Goal: Find specific page/section: Find specific page/section

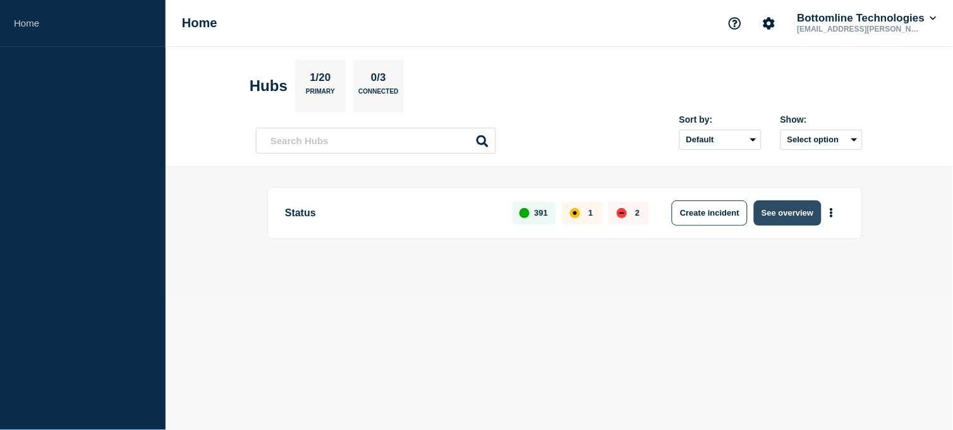
click at [763, 214] on button "See overview" at bounding box center [787, 212] width 67 height 25
click at [784, 209] on button "See overview" at bounding box center [787, 212] width 67 height 25
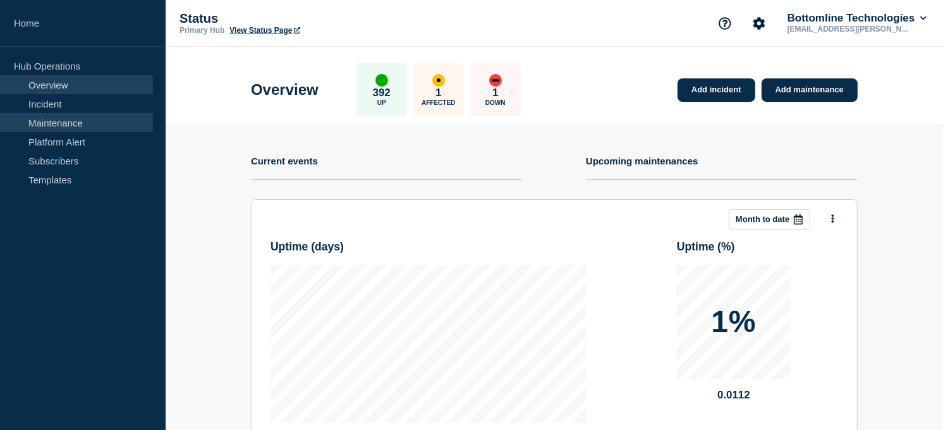
click at [52, 123] on link "Maintenance" at bounding box center [76, 122] width 153 height 19
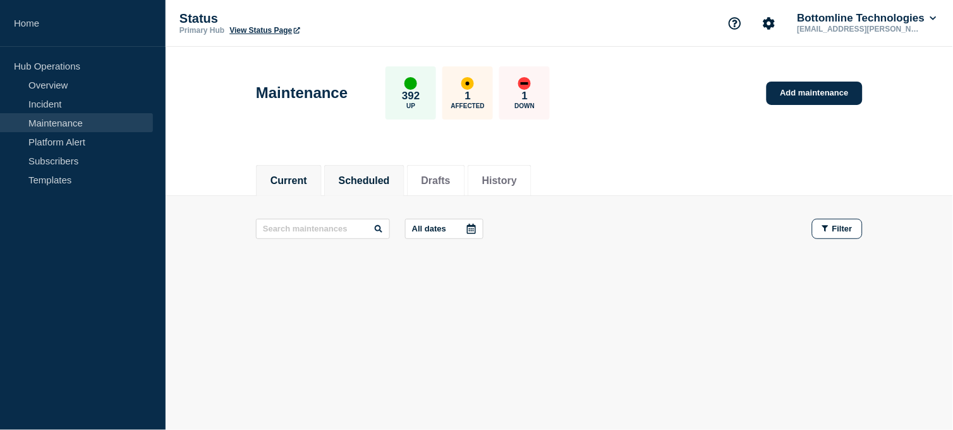
click at [363, 175] on button "Scheduled" at bounding box center [364, 180] width 51 height 11
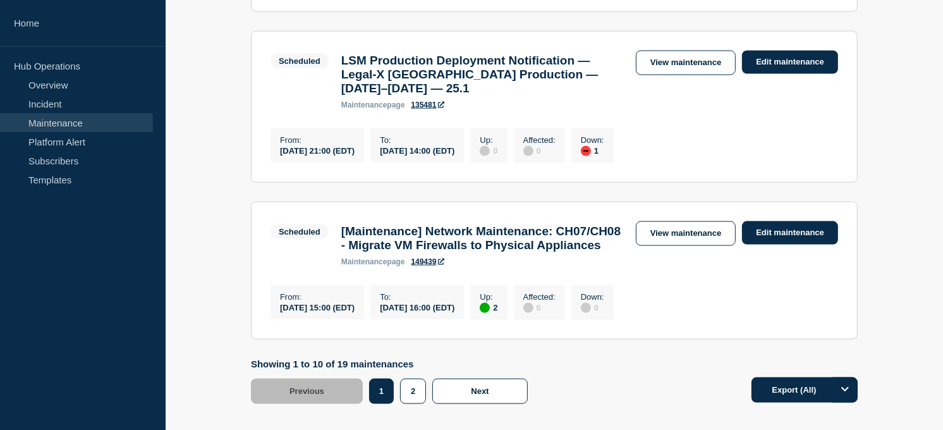
scroll to position [1554, 0]
